Goal: Task Accomplishment & Management: Complete application form

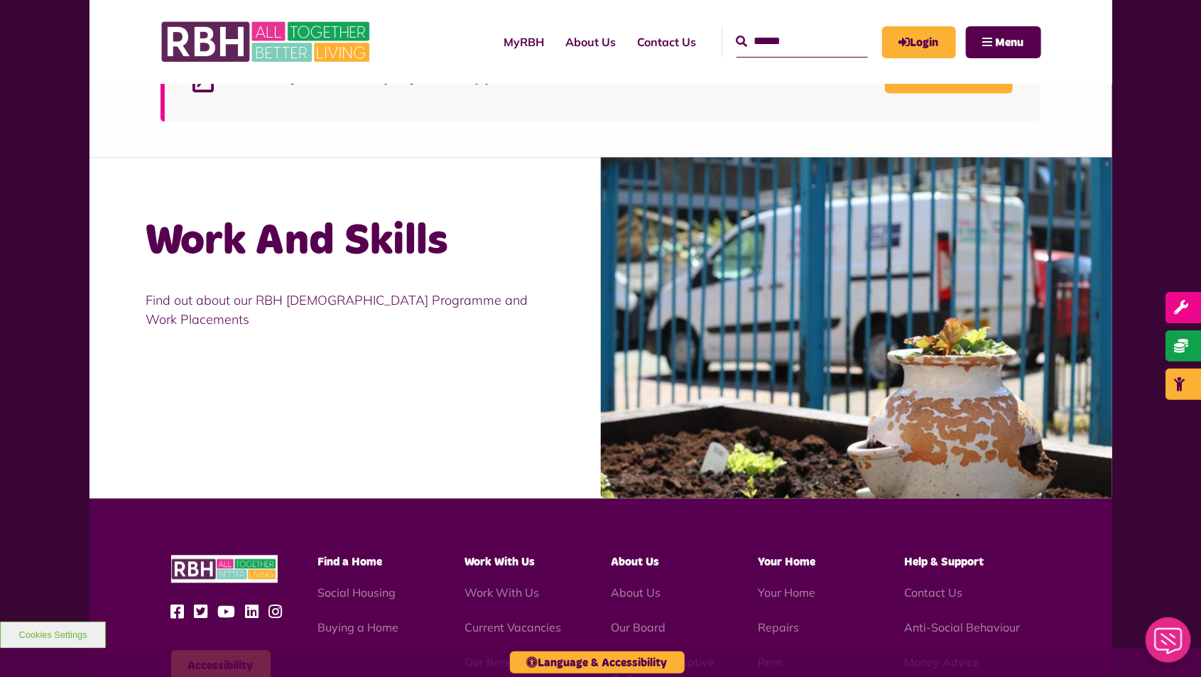
scroll to position [1171, 0]
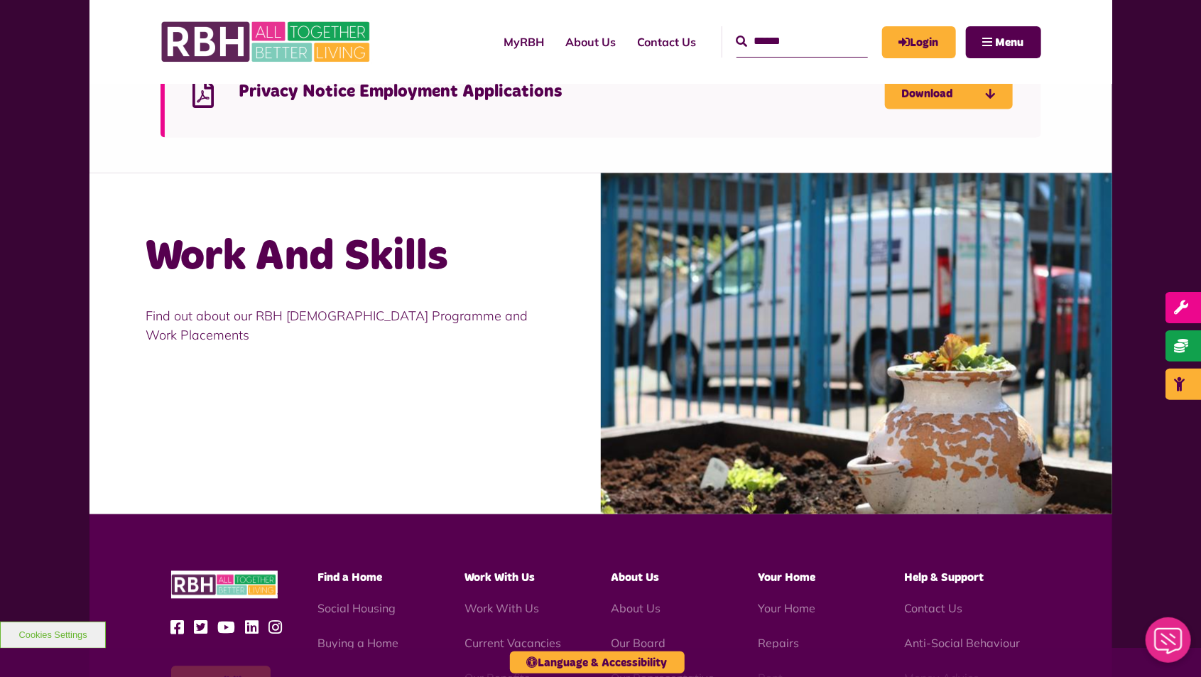
click at [256, 281] on h2 "Work And Skills" at bounding box center [345, 257] width 398 height 55
click at [270, 312] on p "Find out about our RBH [DEMOGRAPHIC_DATA] Programme and Work Placements" at bounding box center [345, 326] width 398 height 38
click at [271, 312] on p "Find out about our RBH [DEMOGRAPHIC_DATA] Programme and Work Placements" at bounding box center [345, 326] width 398 height 38
click at [377, 317] on p "Find out about our RBH [DEMOGRAPHIC_DATA] Programme and Work Placements" at bounding box center [345, 326] width 398 height 38
click at [368, 330] on p "Find out about our RBH [DEMOGRAPHIC_DATA] Programme and Work Placements" at bounding box center [345, 326] width 398 height 38
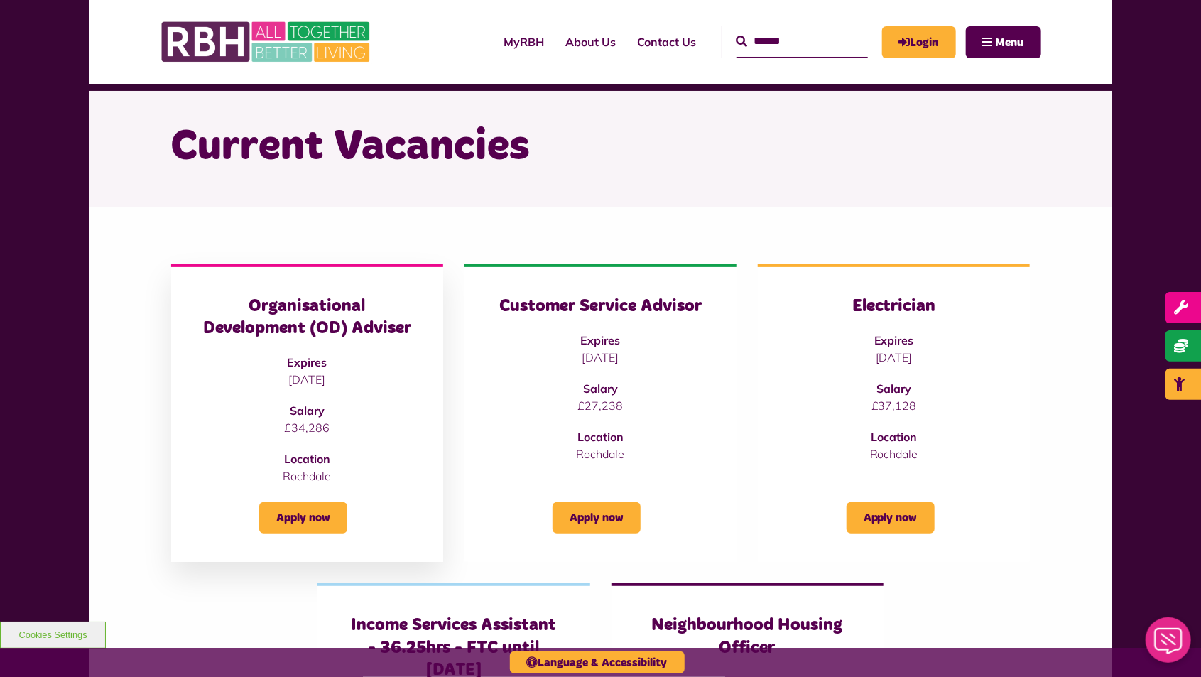
scroll to position [45, 0]
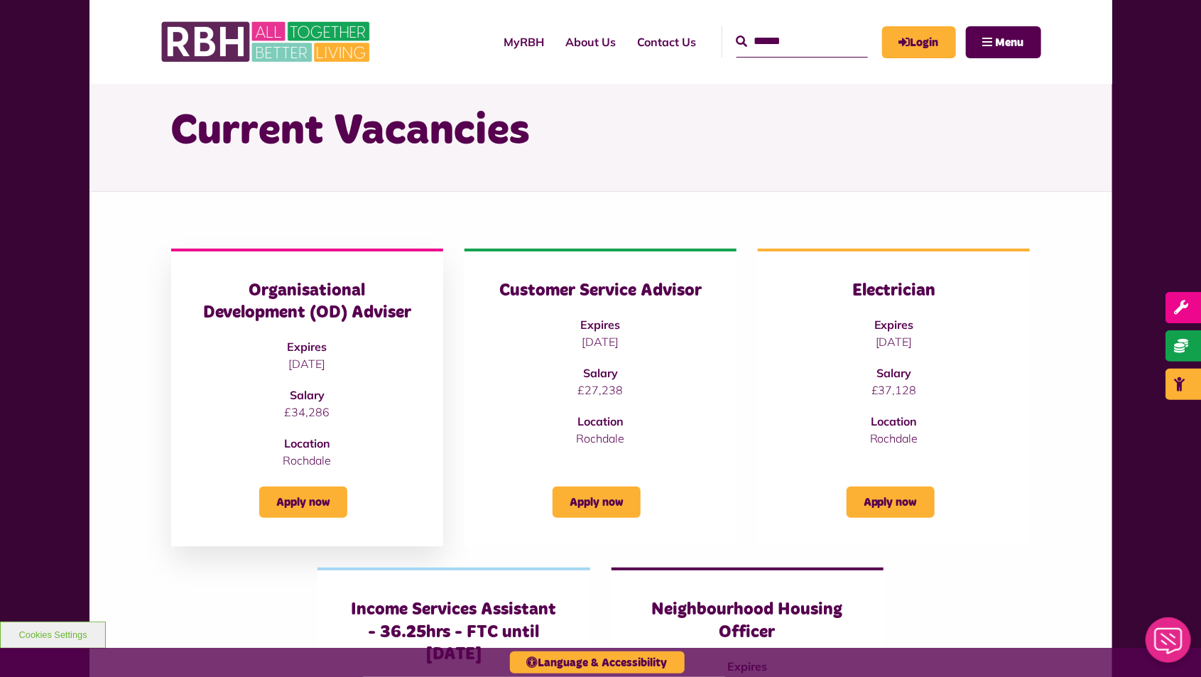
click at [314, 362] on p "[DATE]" at bounding box center [307, 363] width 215 height 17
click at [305, 296] on h3 "Organisational Development (OD) Adviser" at bounding box center [307, 302] width 215 height 44
click at [322, 507] on link "Apply now" at bounding box center [303, 502] width 88 height 31
